Goal: Task Accomplishment & Management: Manage account settings

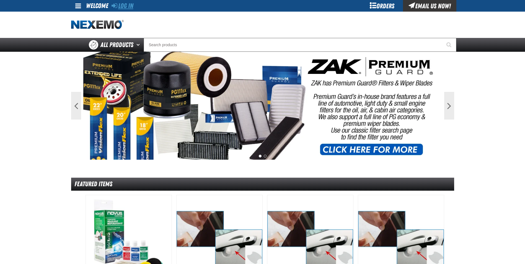
click at [129, 5] on link "Log In" at bounding box center [123, 6] width 22 height 8
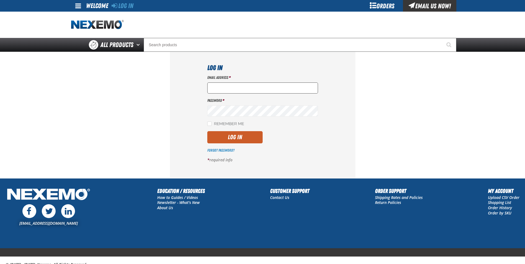
click at [228, 86] on input "Email Address *" at bounding box center [262, 87] width 111 height 11
click at [224, 105] on div "Password *" at bounding box center [262, 107] width 111 height 19
click at [225, 88] on input "Email Address *" at bounding box center [262, 87] width 111 height 11
click at [226, 88] on input "Email Address *" at bounding box center [262, 87] width 111 height 11
